Goal: Check status

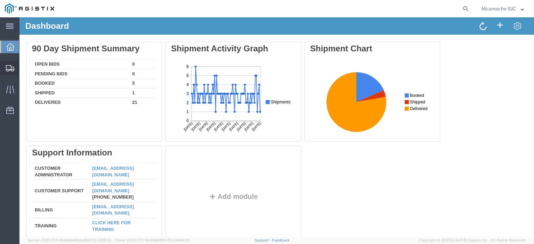
click at [24, 65] on span "Shipments" at bounding box center [21, 68] width 5 height 14
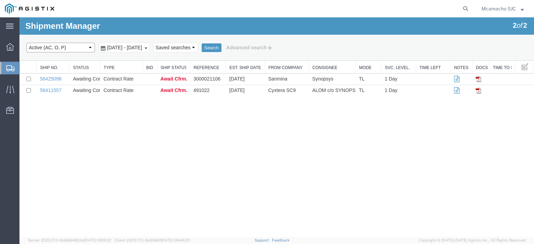
click at [56, 45] on select "Select status Active (AC, O, P) All Approved Awaiting Confirmation (AC) Booked …" at bounding box center [60, 48] width 68 height 10
select select "ALL"
click at [26, 43] on select "Select status Active (AC, O, P) All Approved Awaiting Confirmation (AC) Booked …" at bounding box center [60, 48] width 68 height 10
click at [221, 46] on button "Search" at bounding box center [211, 47] width 20 height 9
